Goal: Navigation & Orientation: Find specific page/section

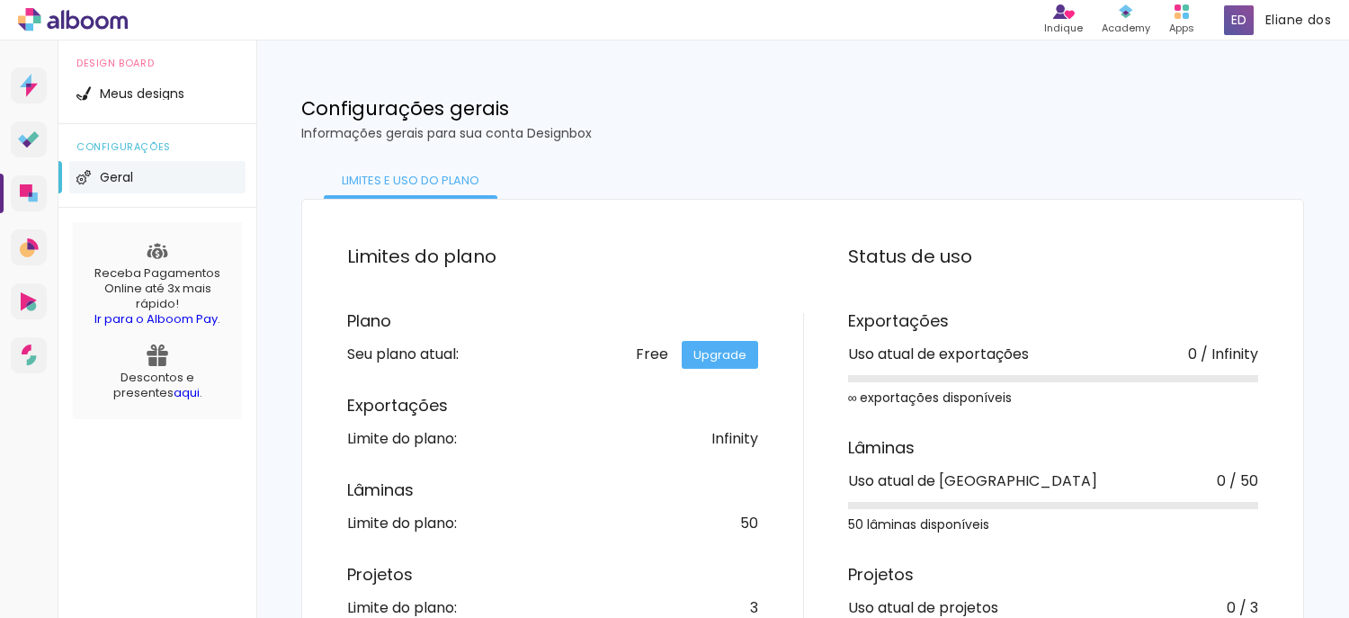
scroll to position [85, 0]
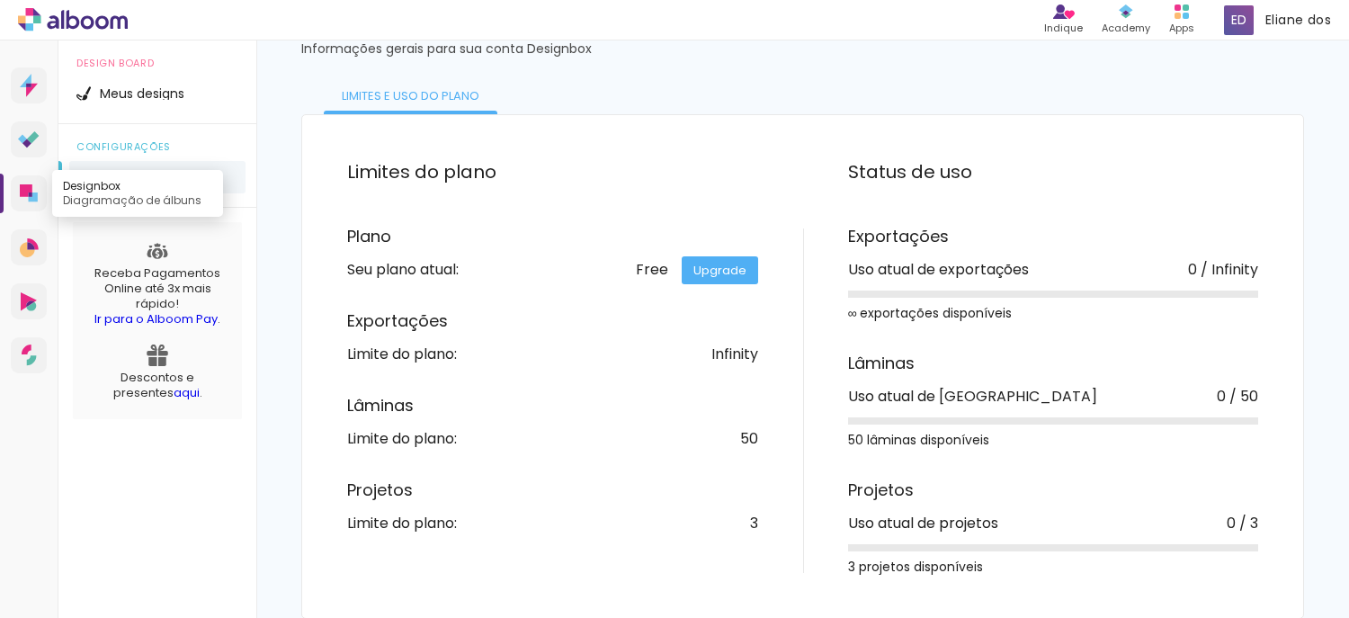
click at [32, 186] on icon at bounding box center [29, 193] width 18 height 18
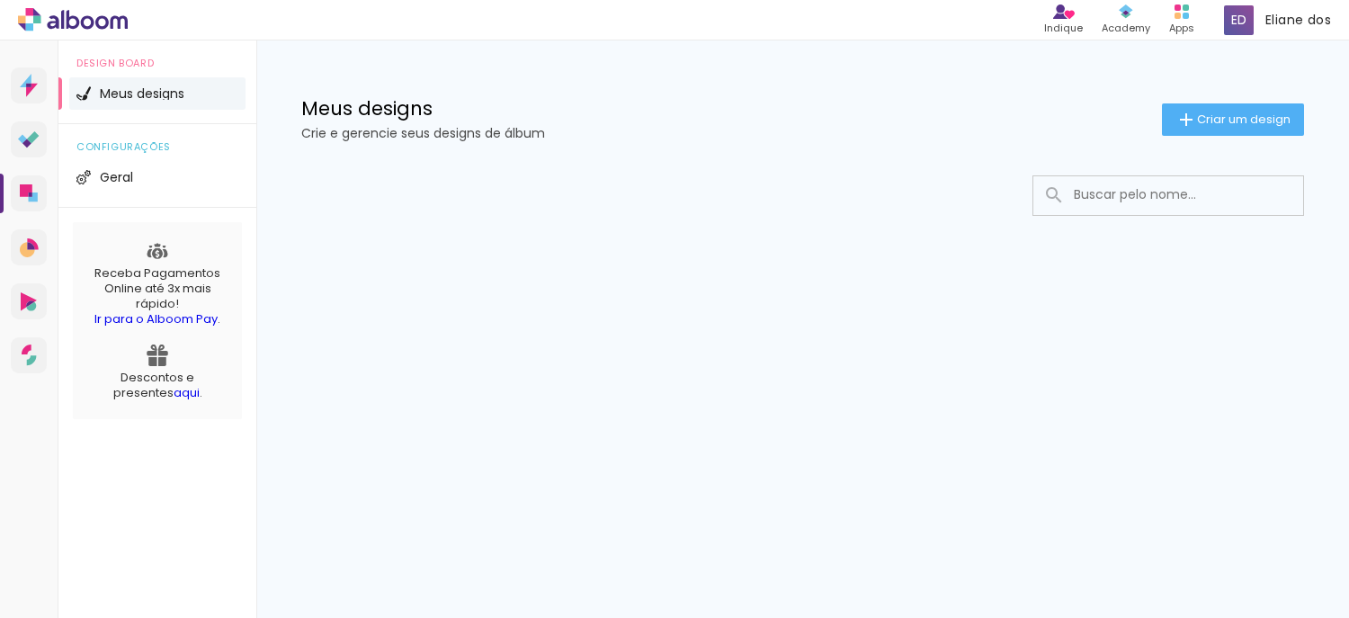
click at [1089, 201] on input at bounding box center [1193, 194] width 256 height 37
type input "pixel"
type paper-input "pixel"
click at [29, 311] on link "Alboom AR Realidade Aumentada" at bounding box center [29, 301] width 36 height 36
click at [29, 235] on link "Alboom CRM Vendas e fluxo de trabalho" at bounding box center [29, 247] width 36 height 36
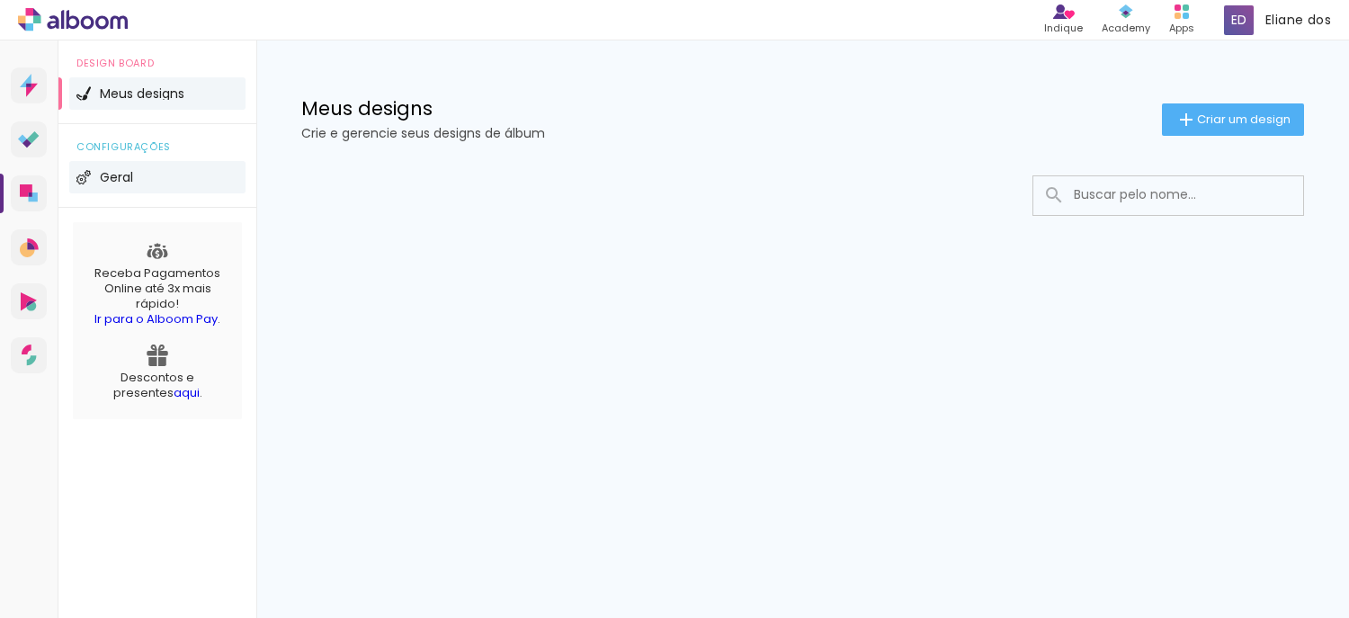
click at [125, 171] on span "Geral" at bounding box center [116, 177] width 33 height 13
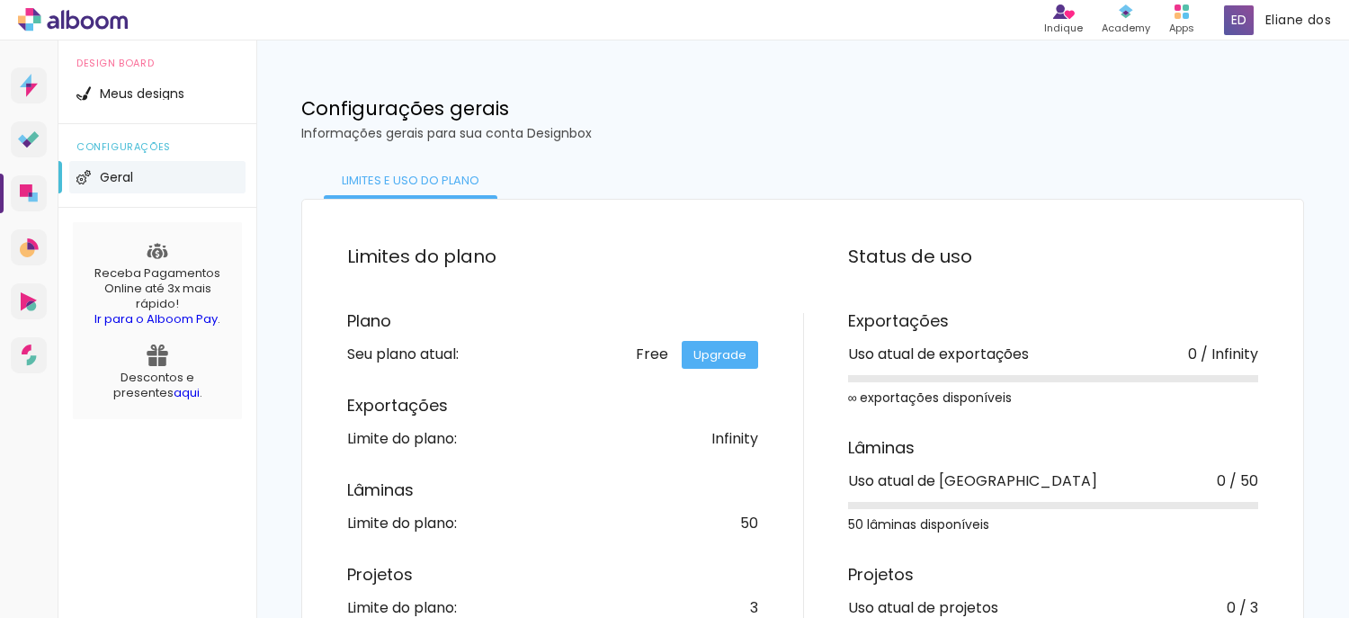
scroll to position [85, 0]
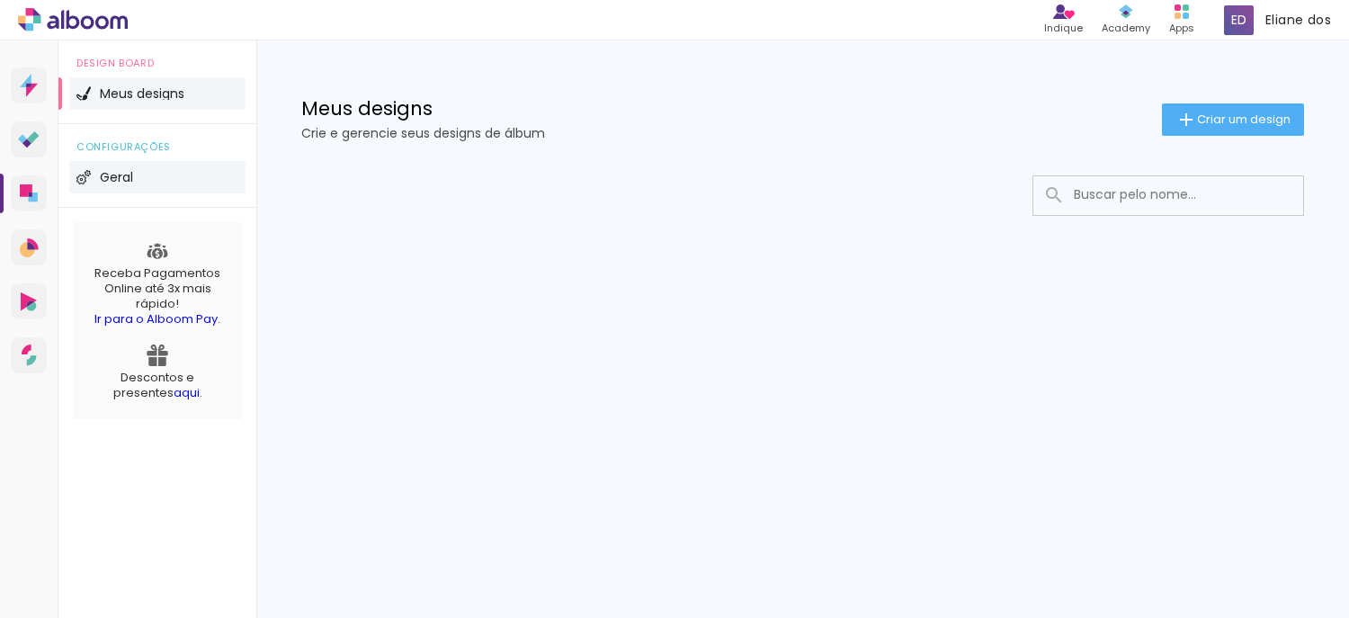
click at [80, 189] on li "Geral" at bounding box center [157, 177] width 176 height 32
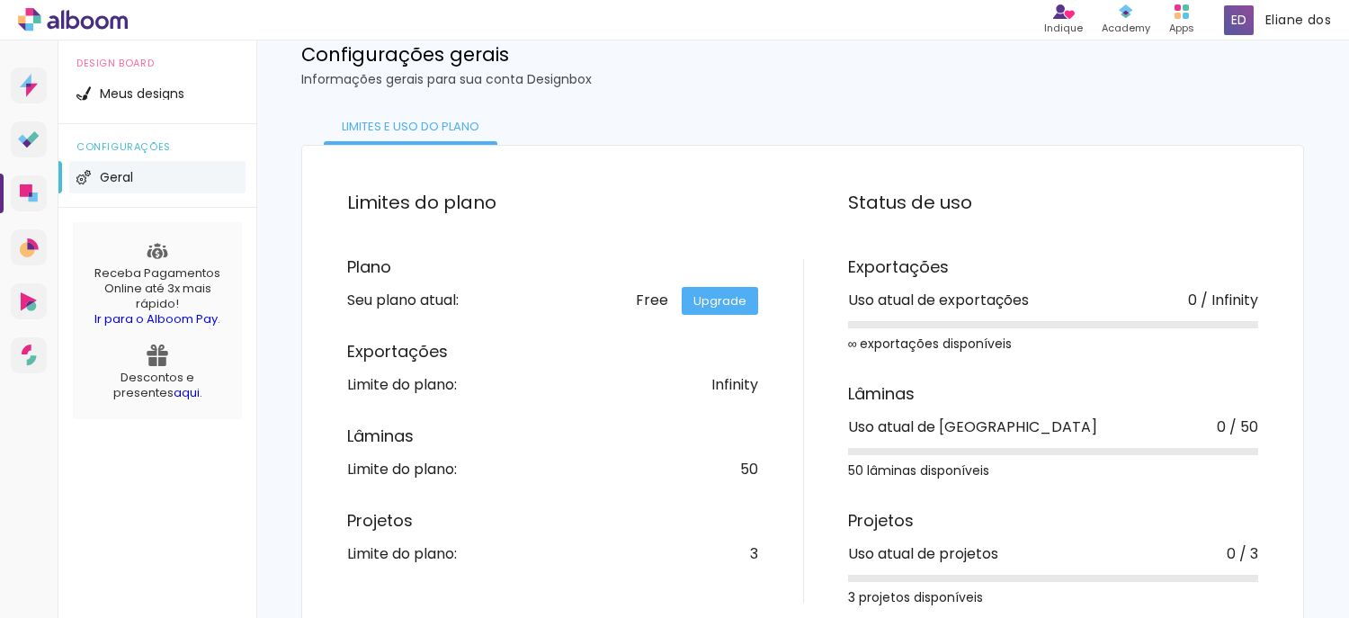
scroll to position [85, 0]
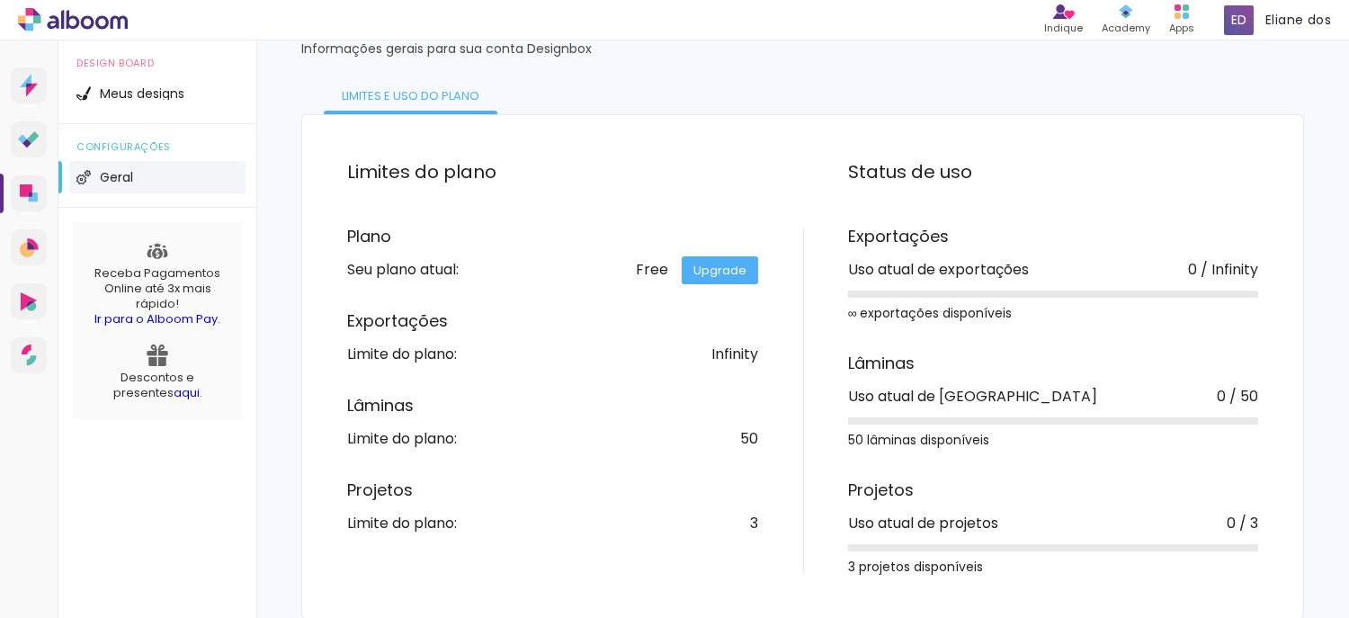
click at [995, 311] on div "∞ exportações disponíveis" at bounding box center [1053, 313] width 411 height 13
click at [24, 86] on icon at bounding box center [29, 85] width 18 height 23
